Goal: Complete application form

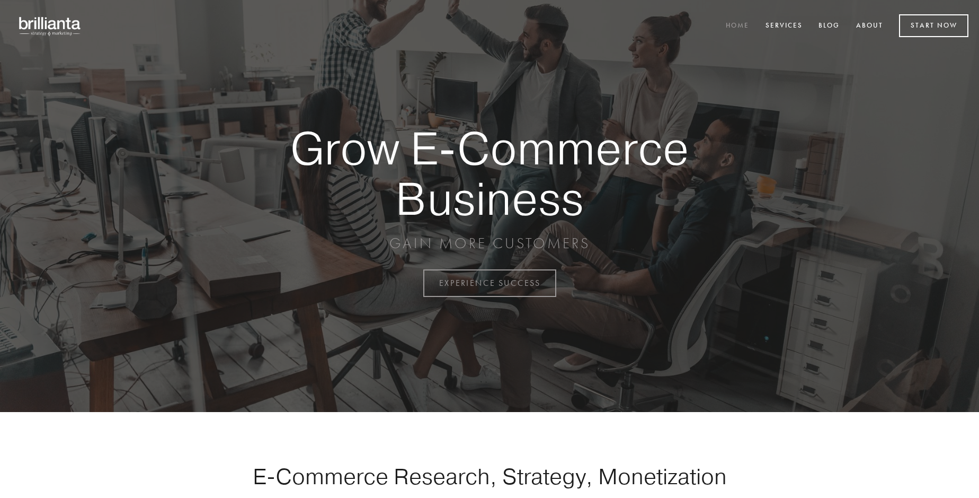
scroll to position [2778, 0]
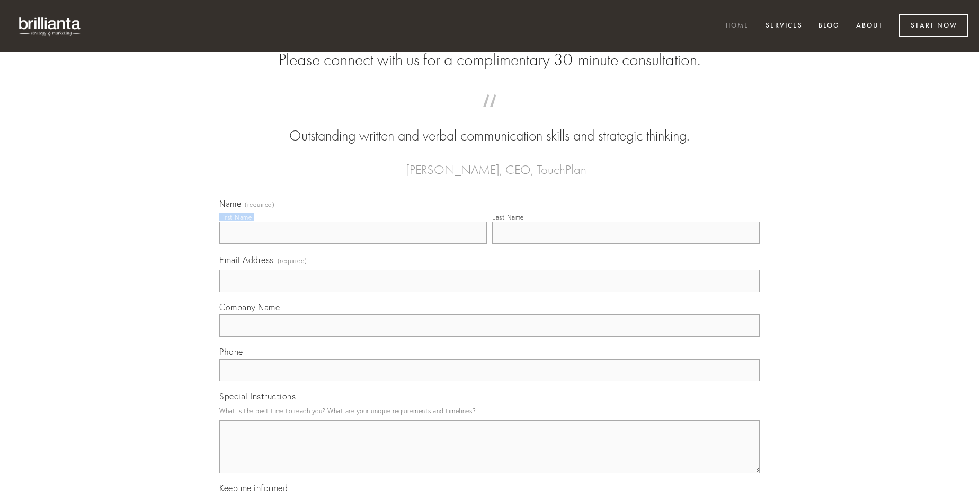
type input "[PERSON_NAME]"
click at [626, 244] on input "Last Name" at bounding box center [626, 233] width 268 height 22
type input "[PERSON_NAME]"
click at [490, 292] on input "Email Address (required)" at bounding box center [489, 281] width 541 height 22
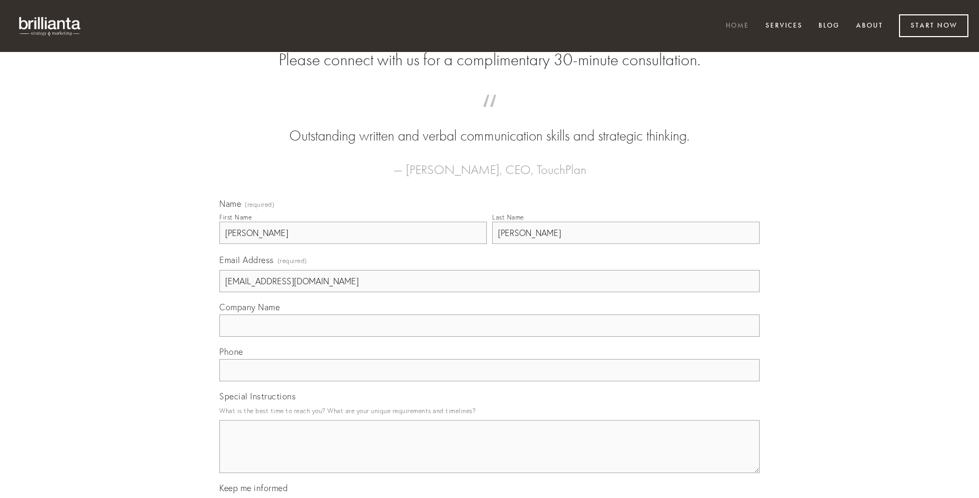
type input "[EMAIL_ADDRESS][DOMAIN_NAME]"
click at [490, 337] on input "Company Name" at bounding box center [489, 325] width 541 height 22
type input "defetiscor"
click at [490, 381] on input "text" at bounding box center [489, 370] width 541 height 22
click at [490, 456] on textarea "Special Instructions" at bounding box center [489, 446] width 541 height 53
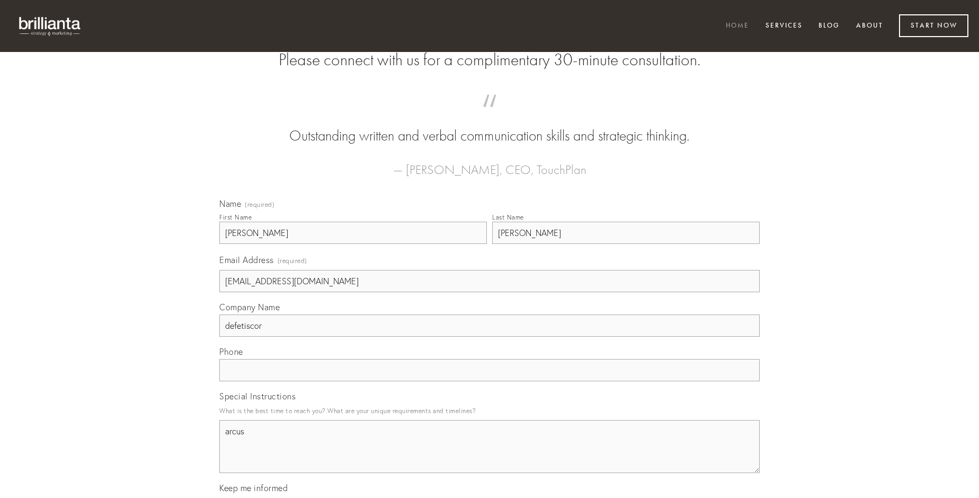
type textarea "arcus"
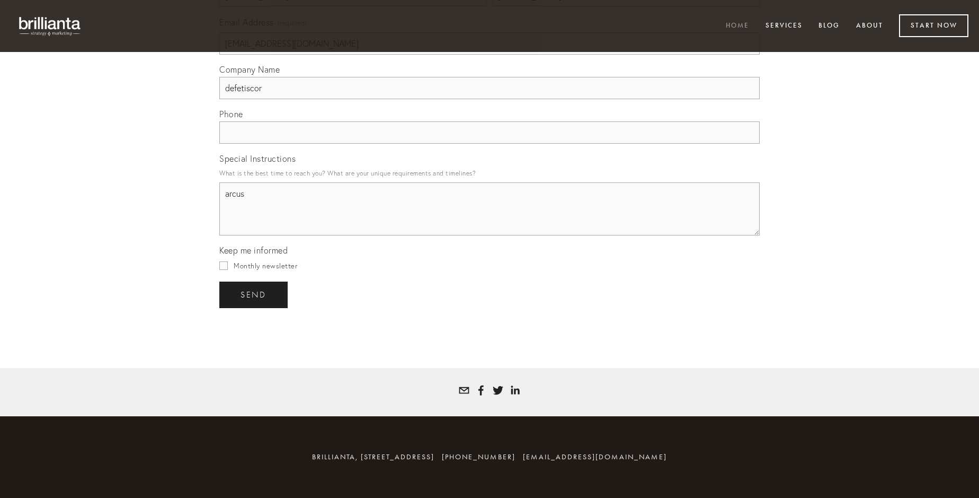
click at [254, 294] on span "send" at bounding box center [254, 295] width 26 height 10
